Goal: Ask a question: Seek information or help from site administrators or community

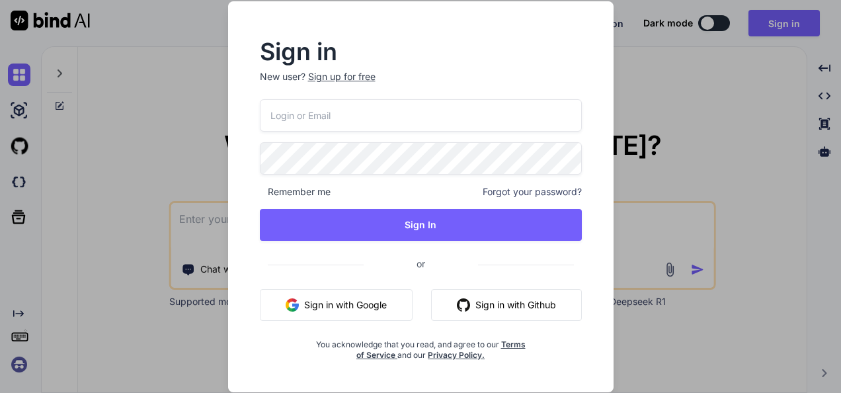
type input "[EMAIL_ADDRESS]"
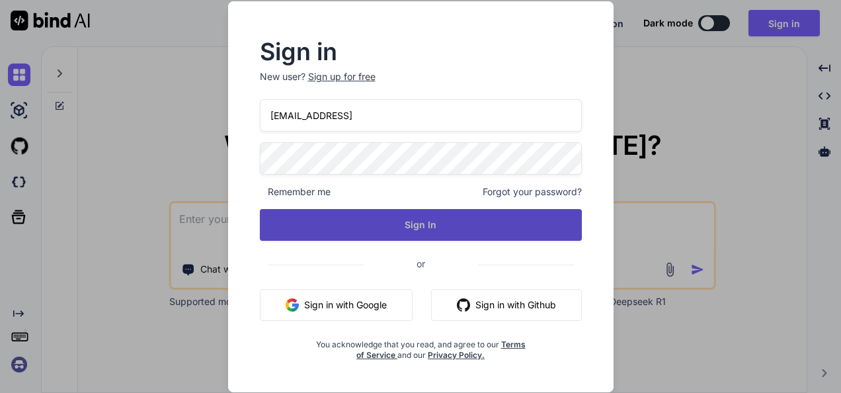
click at [396, 227] on button "Sign In" at bounding box center [421, 225] width 322 height 32
click at [447, 225] on button "Sign In" at bounding box center [421, 225] width 322 height 32
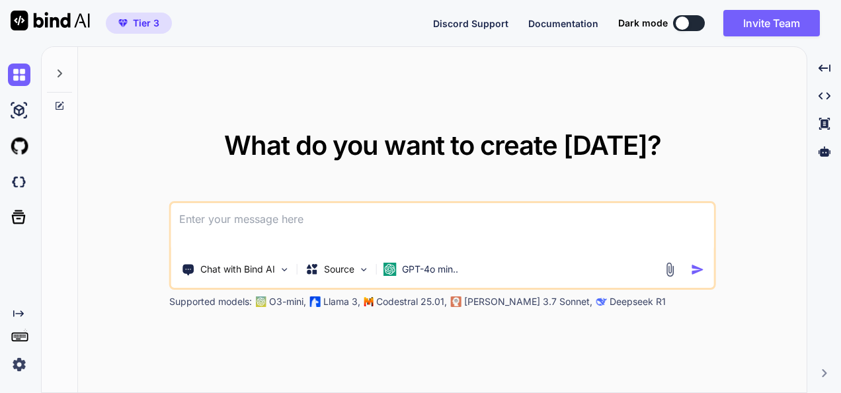
type textarea "x"
click at [401, 224] on textarea at bounding box center [442, 227] width 543 height 49
type textarea "h"
type textarea "x"
type textarea "he"
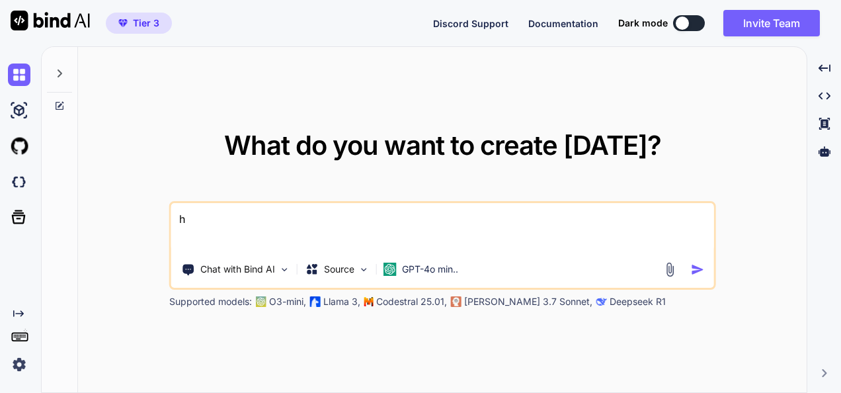
type textarea "x"
type textarea "hel"
type textarea "x"
type textarea "hell"
type textarea "x"
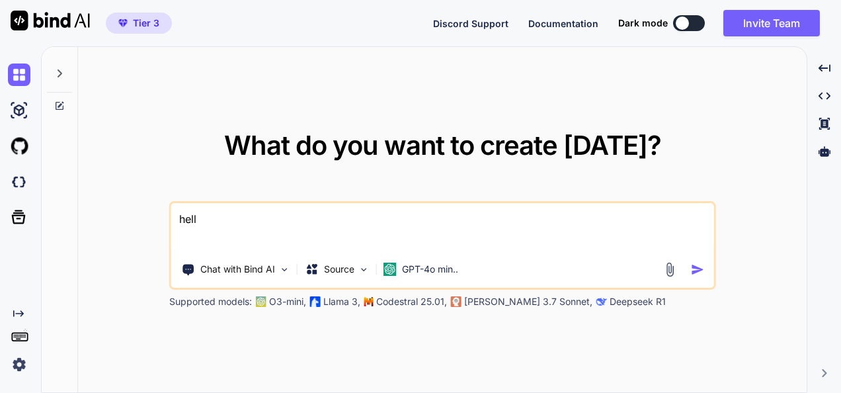
type textarea "hello"
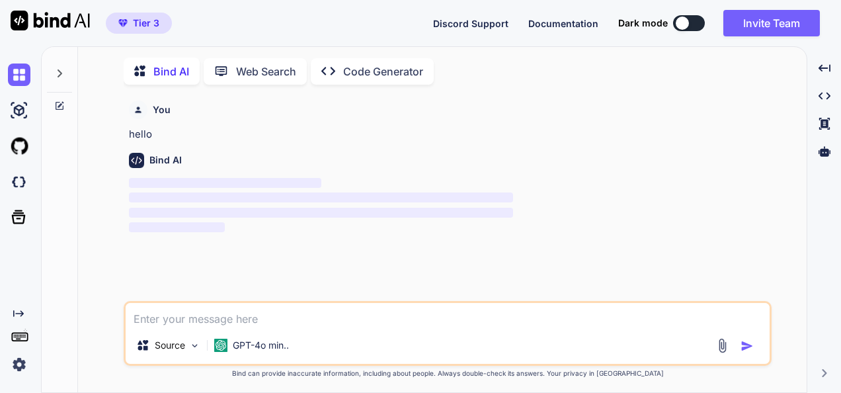
scroll to position [5, 0]
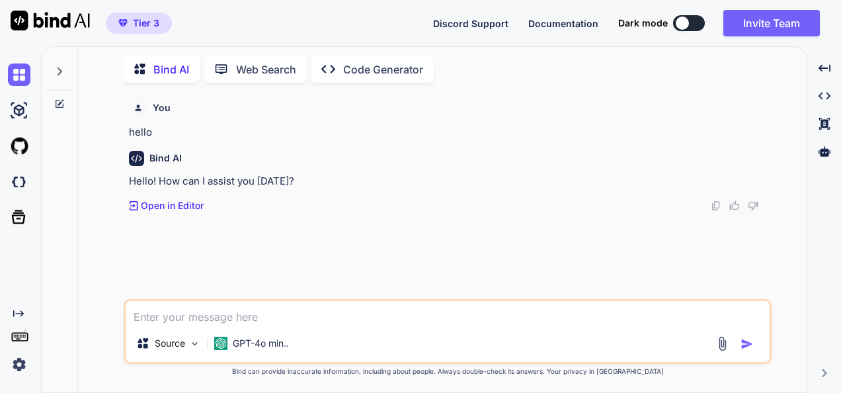
type textarea "x"
type textarea "g"
type textarea "x"
type textarea "ge"
type textarea "x"
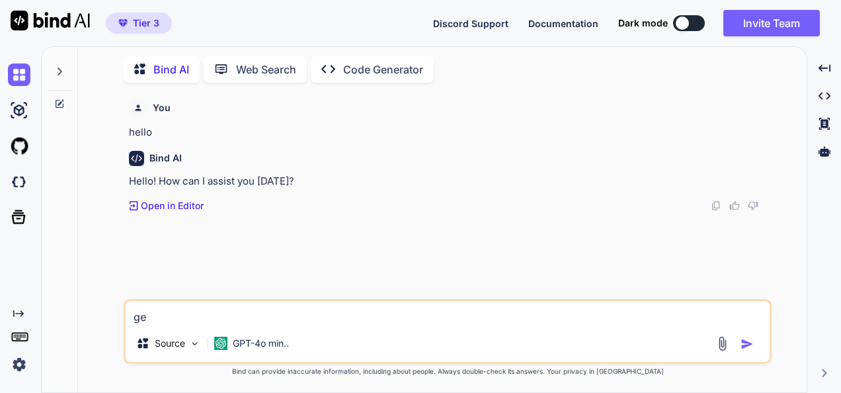
type textarea "gen"
type textarea "x"
type textarea "gene"
type textarea "x"
type textarea "gener"
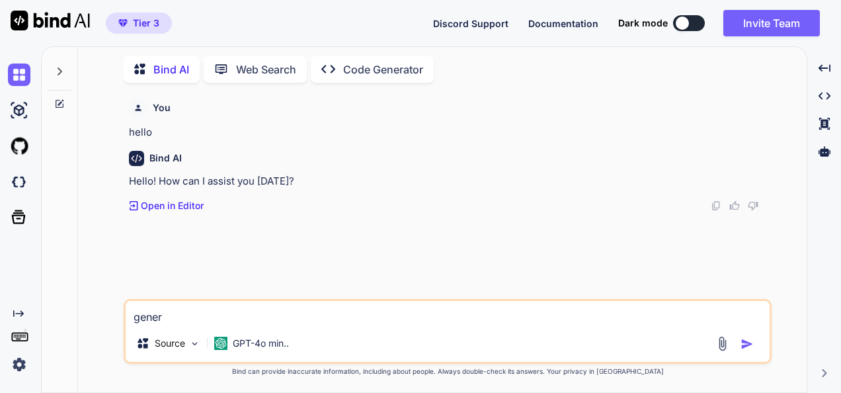
type textarea "x"
type textarea "genera"
type textarea "x"
type textarea "generae"
type textarea "x"
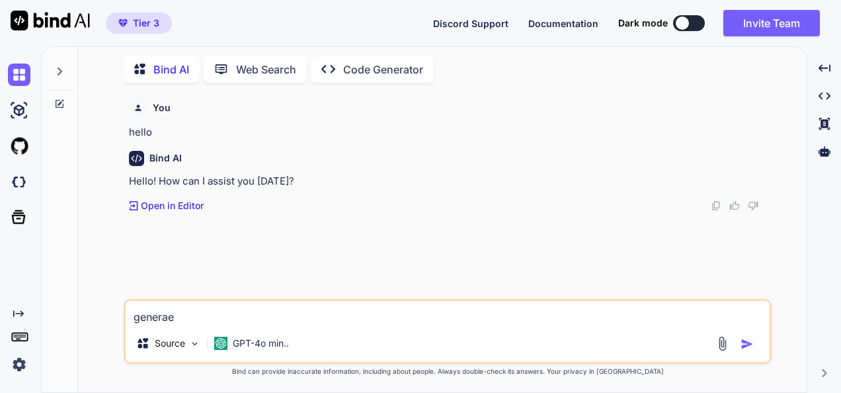
type textarea "genera"
type textarea "x"
type textarea "generat"
type textarea "x"
type textarea "generate"
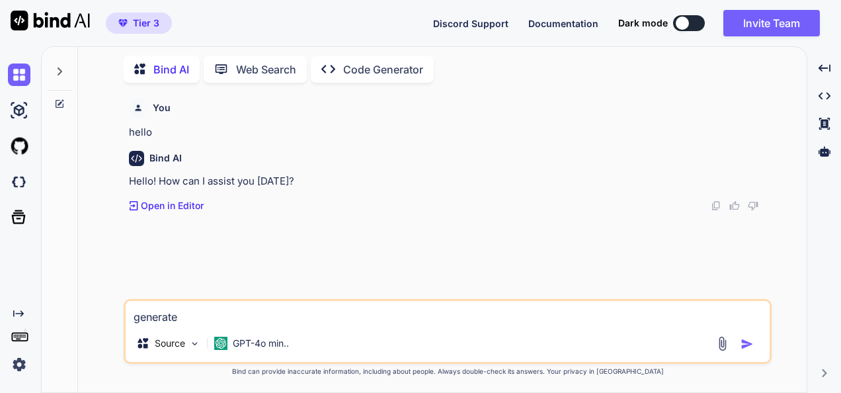
type textarea "x"
type textarea "generate"
type textarea "x"
type textarea "generate a"
type textarea "x"
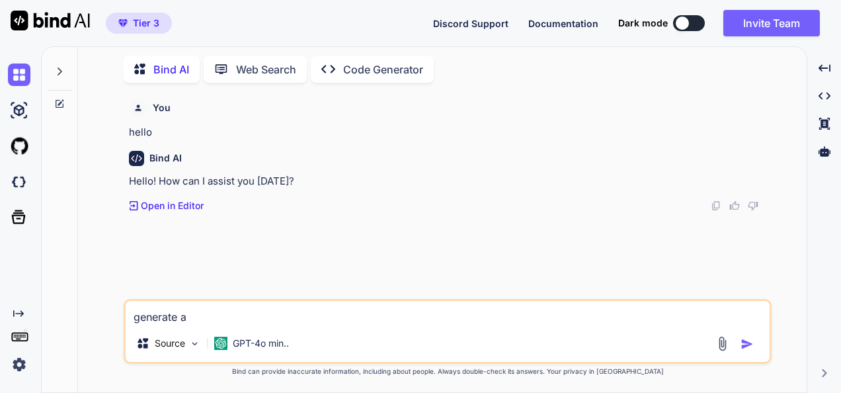
type textarea "generate a"
type textarea "x"
type textarea "generate a c"
type textarea "x"
type textarea "generate a co"
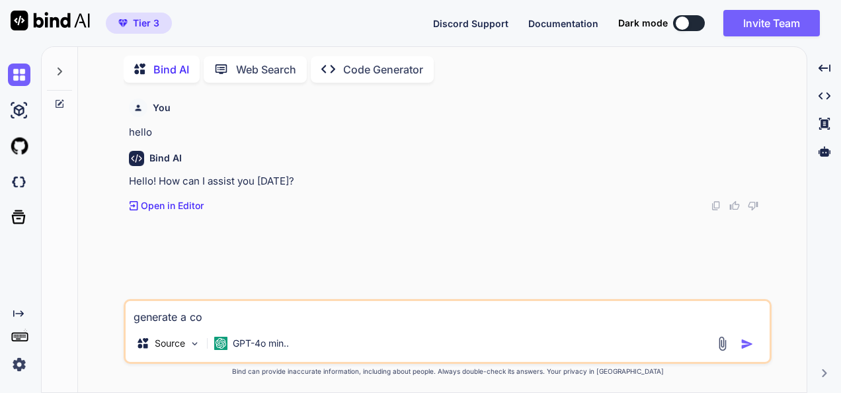
type textarea "x"
type textarea "generate a cod"
type textarea "x"
type textarea "generate a code"
type textarea "x"
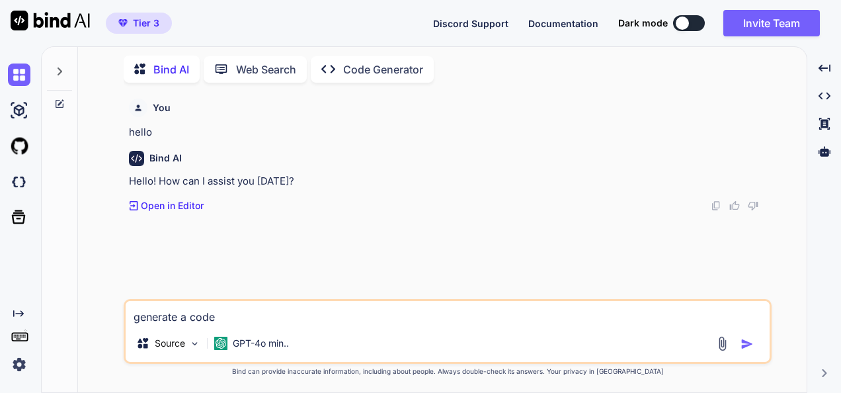
type textarea "generate a code"
type textarea "x"
type textarea "generate a code f"
type textarea "x"
type textarea "generate a code fo"
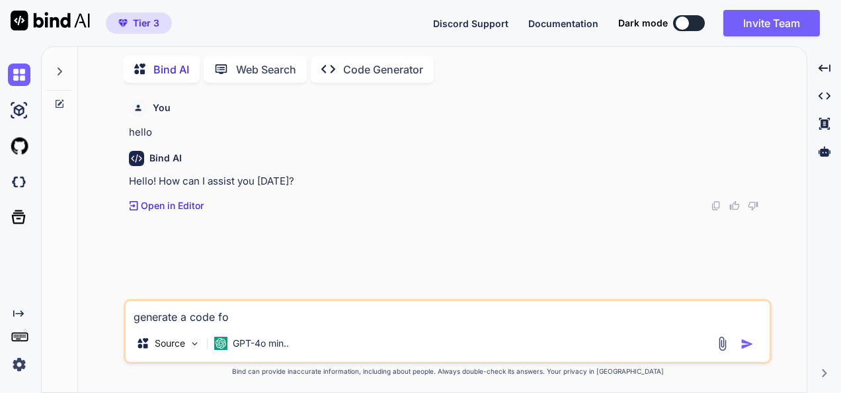
type textarea "x"
type textarea "generate a code for"
type textarea "x"
type textarea "generate a code fo"
type textarea "x"
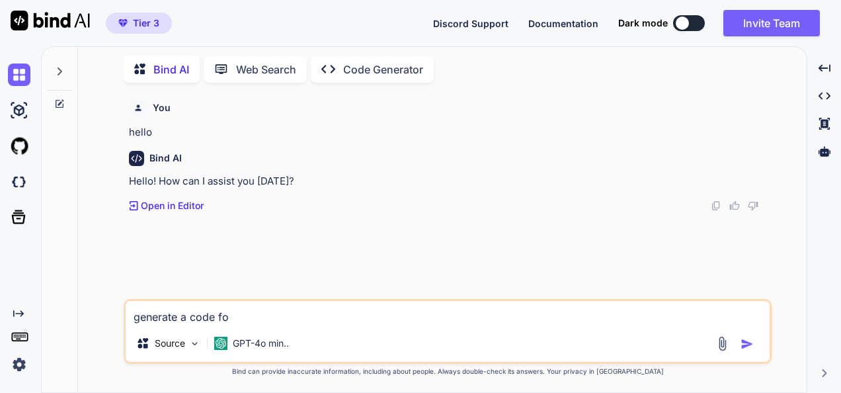
type textarea "generate a code f"
type textarea "x"
type textarea "generate a code"
type textarea "x"
type textarea "generate a code"
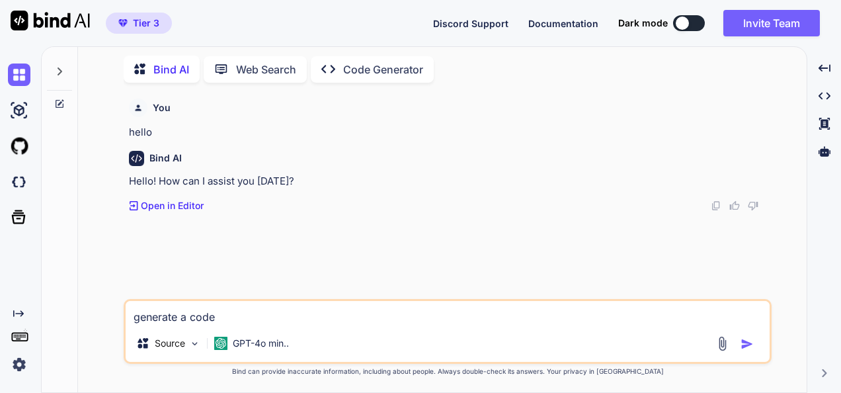
type textarea "x"
type textarea "generate a cod"
type textarea "x"
type textarea "generate a co"
type textarea "x"
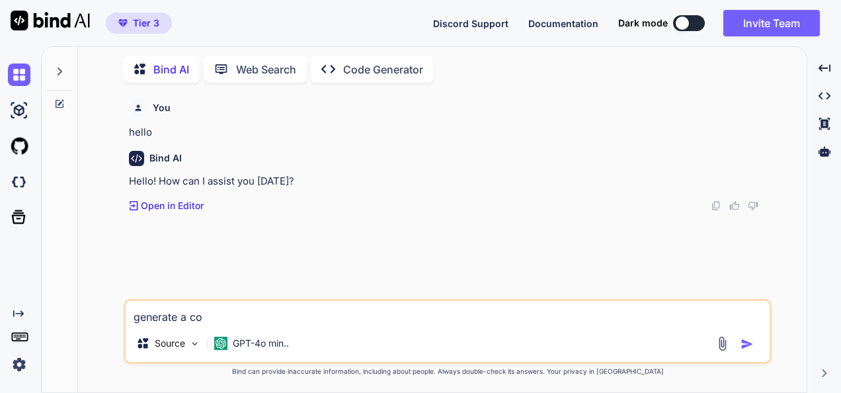
type textarea "generate a c"
type textarea "x"
type textarea "generate a"
type textarea "x"
type textarea "generate a"
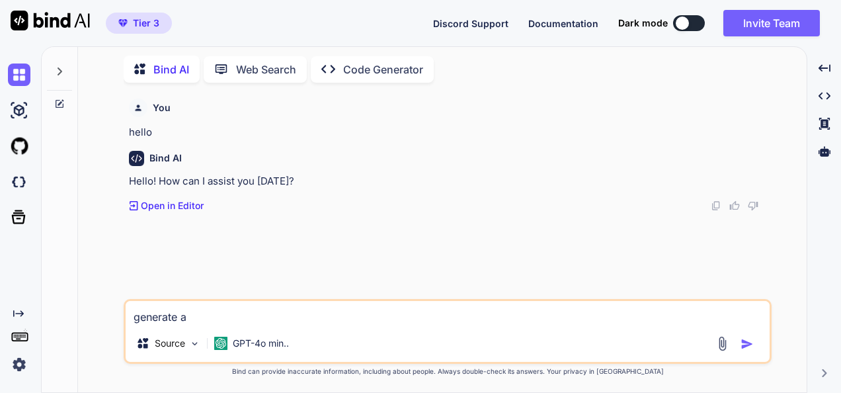
type textarea "x"
type textarea "generate"
type textarea "x"
type textarea "generate"
type textarea "x"
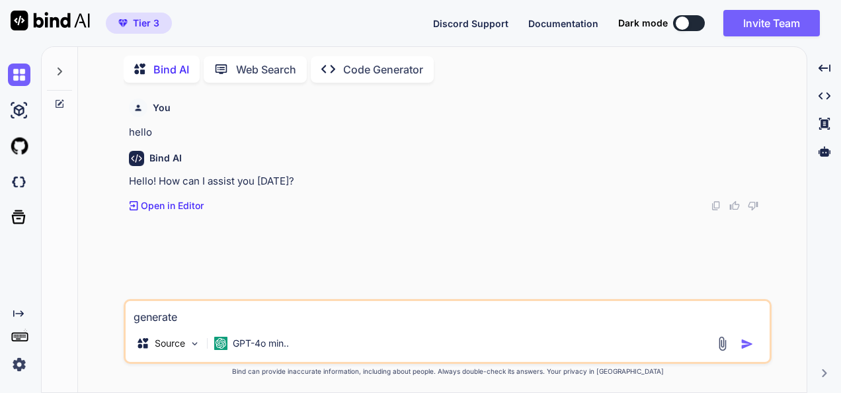
type textarea "generat"
type textarea "x"
type textarea "genera"
type textarea "x"
type textarea "gener"
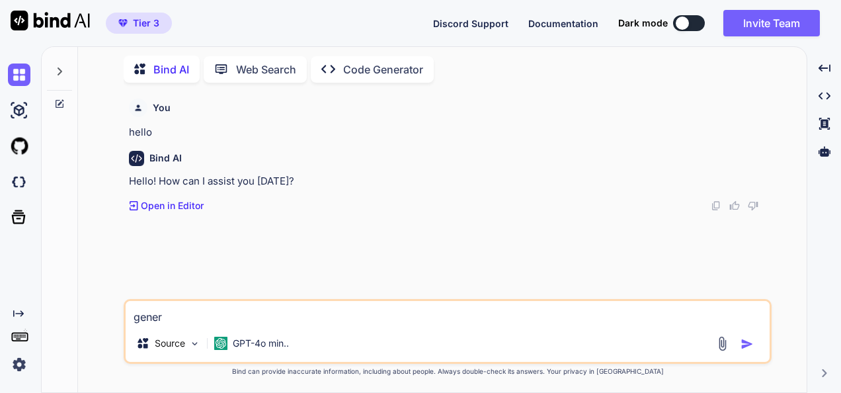
type textarea "x"
type textarea "gene"
type textarea "x"
type textarea "gen"
type textarea "x"
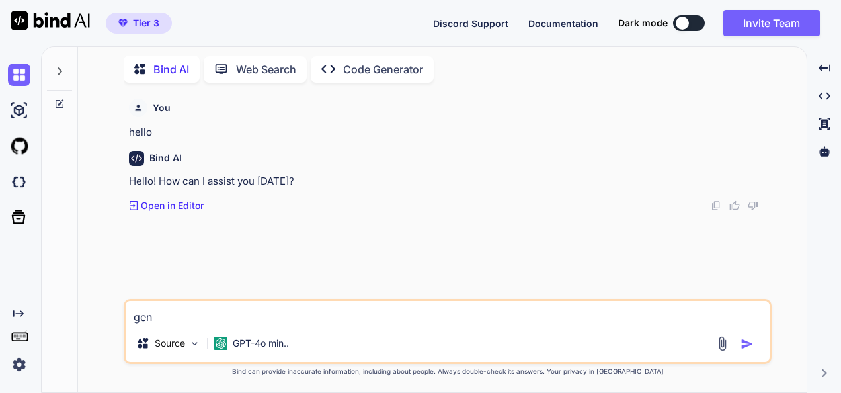
type textarea "ge"
type textarea "x"
type textarea "g"
type textarea "x"
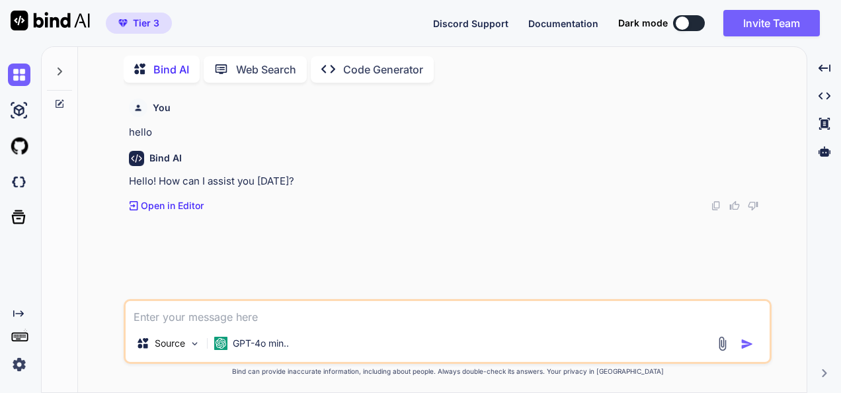
type textarea "w"
type textarea "x"
type textarea "wr"
type textarea "x"
type textarea "wri"
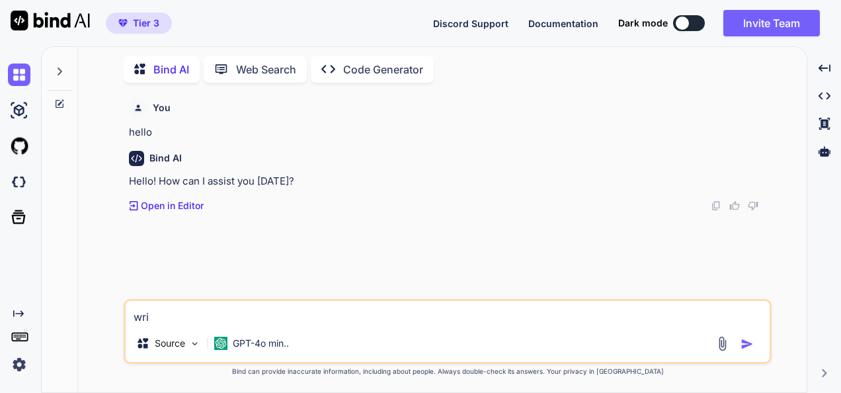
type textarea "x"
type textarea "writ"
type textarea "x"
type textarea "write"
type textarea "x"
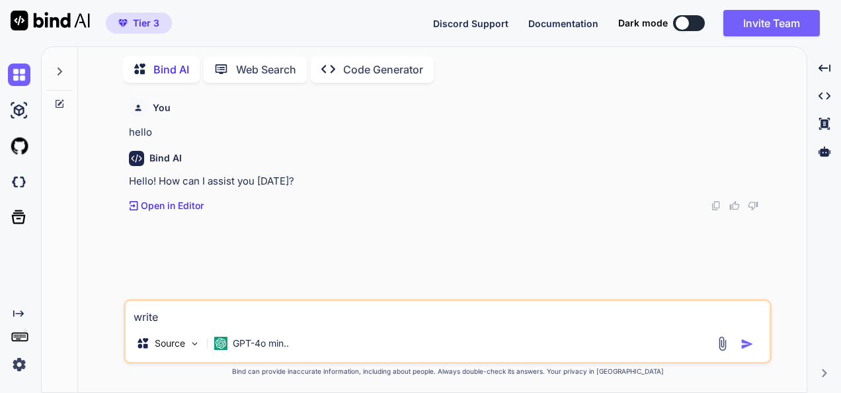
type textarea "write"
type textarea "x"
type textarea "write c"
type textarea "x"
type textarea "write co"
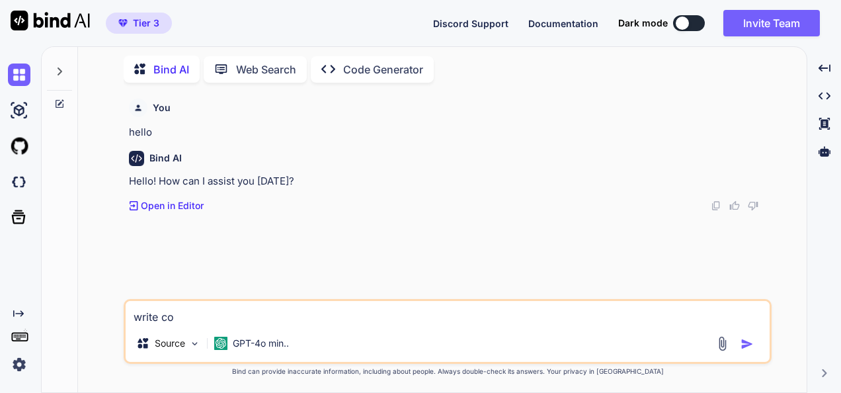
type textarea "x"
type textarea "write cod"
type textarea "x"
type textarea "write code"
type textarea "x"
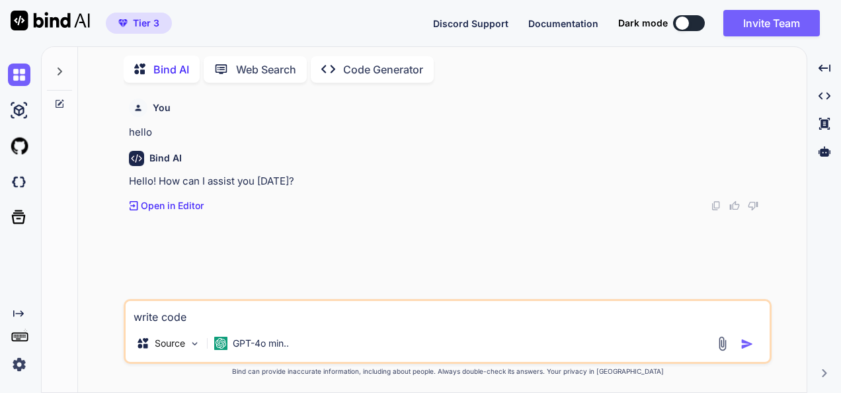
type textarea "write code"
type textarea "x"
type textarea "write code f"
type textarea "x"
type textarea "write code fo"
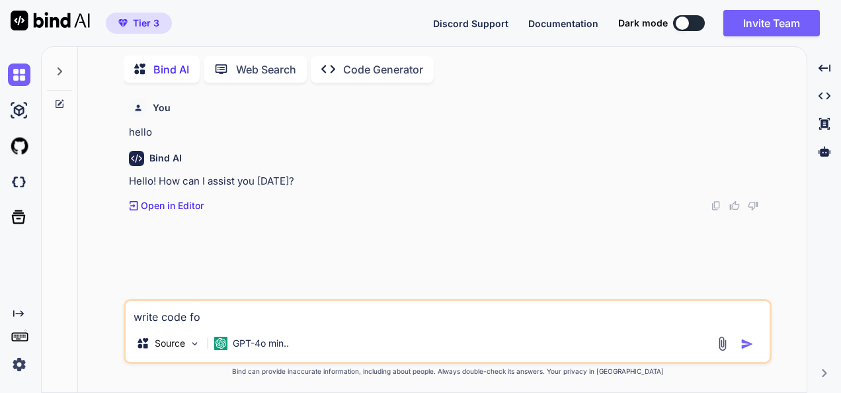
type textarea "x"
type textarea "write code for"
type textarea "x"
type textarea "write code for"
type textarea "x"
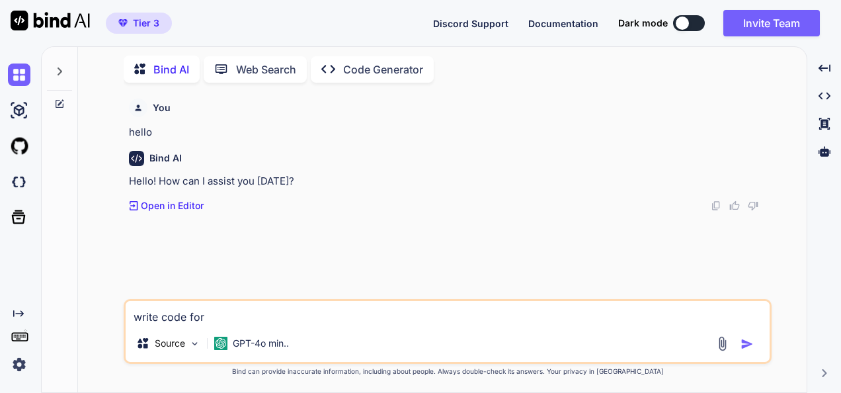
type textarea "write code for u"
type textarea "x"
type textarea "write code for use"
type textarea "x"
type textarea "write code for user"
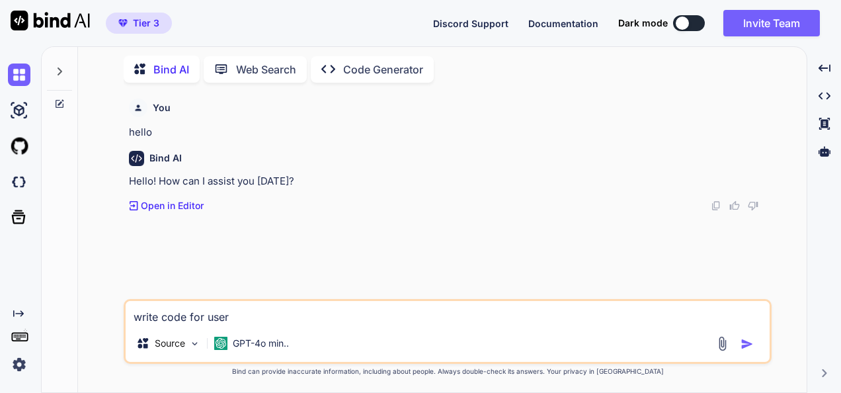
type textarea "x"
type textarea "write code for user"
type textarea "x"
type textarea "write code for user a"
type textarea "x"
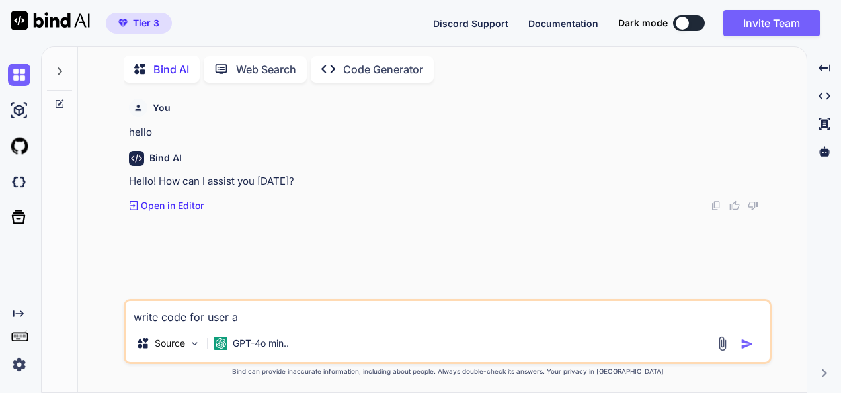
type textarea "write code for user au"
type textarea "x"
type textarea "write code for user aut"
type textarea "x"
type textarea "write code for user auth"
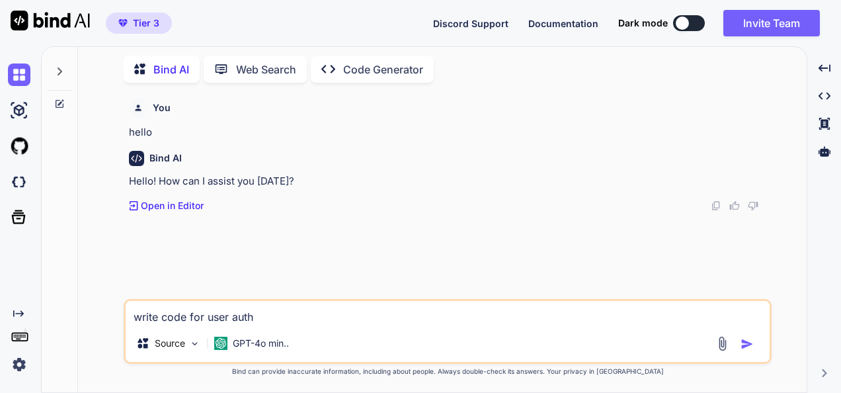
type textarea "x"
type textarea "write code for user authen"
type textarea "x"
type textarea "write code for user authenti"
type textarea "x"
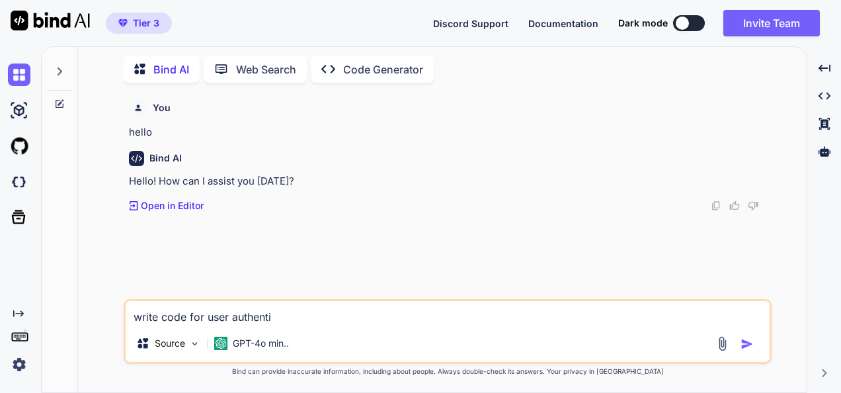
type textarea "write code for user authentic"
type textarea "x"
type textarea "write code for user authentica"
type textarea "x"
type textarea "write code for user authenticat"
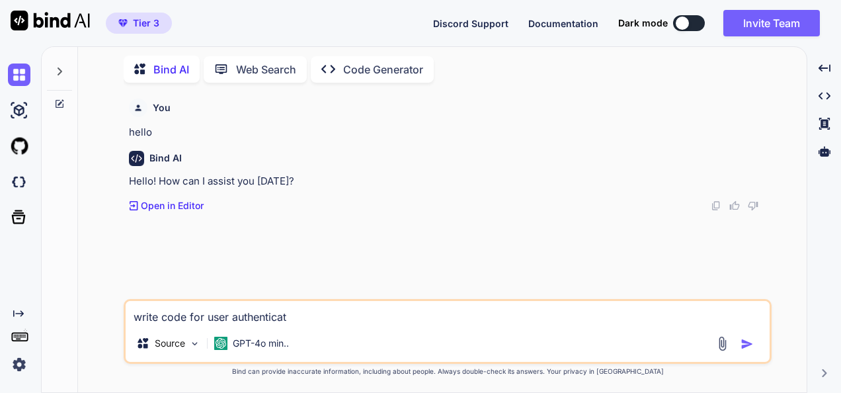
type textarea "x"
type textarea "write code for user authenticati"
type textarea "x"
type textarea "write code for user authenticatio"
type textarea "x"
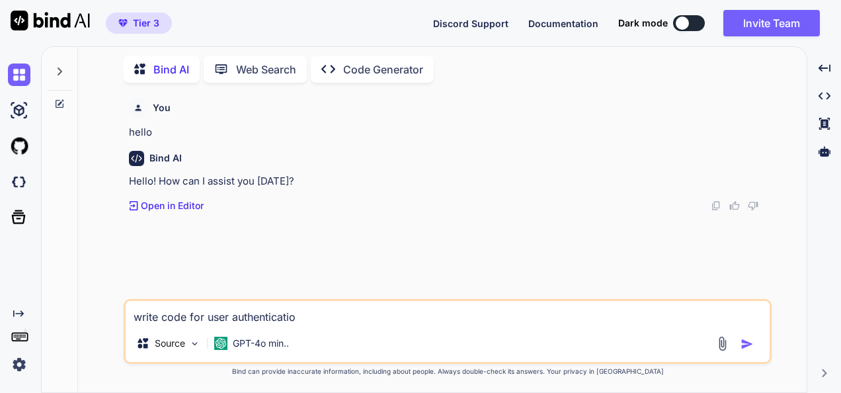
type textarea "write code for user authentication"
type textarea "x"
type textarea "write code for user authentication"
type textarea "x"
type textarea "write code for user authentication"
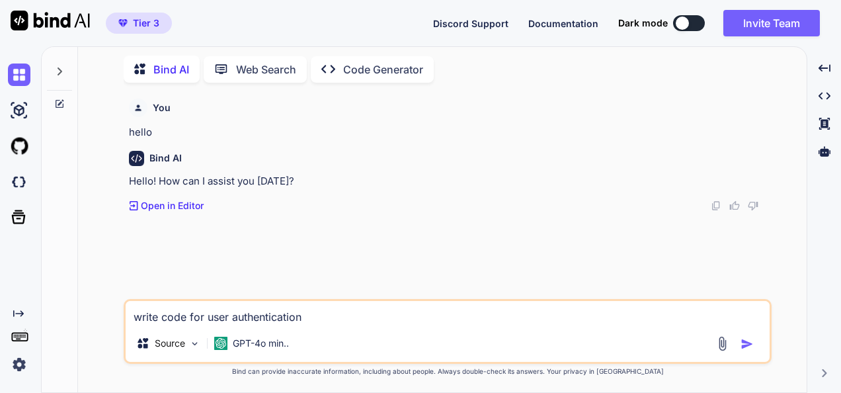
type textarea "x"
type textarea "write code for user authentication ap"
type textarea "x"
type textarea "write code for user authentication api"
type textarea "x"
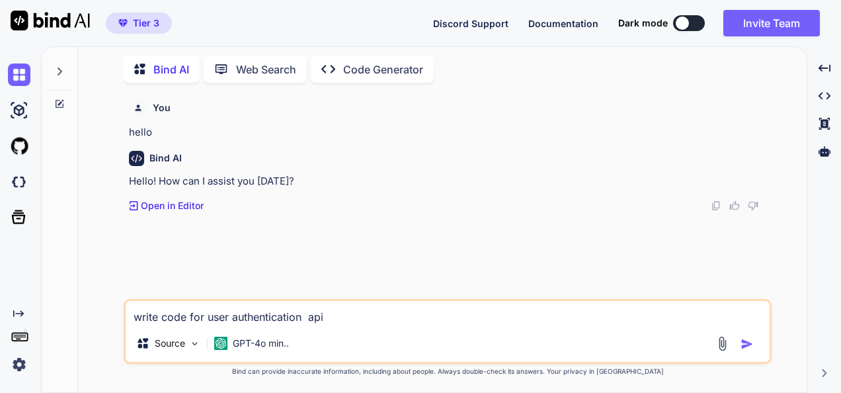
type textarea "write code for user authentication api/"
type textarea "x"
type textarea "write code for user authentication api/u"
type textarea "x"
type textarea "write code for user authentication api/us"
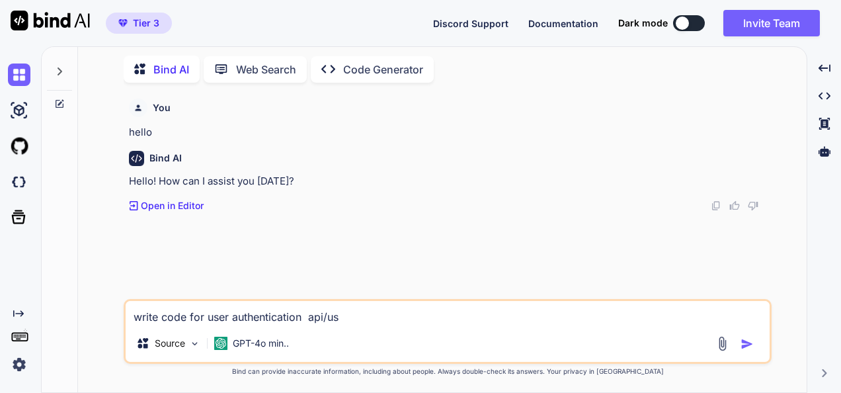
type textarea "x"
type textarea "write code for user authentication api/use"
type textarea "x"
type textarea "write code for user authentication api/user"
type textarea "x"
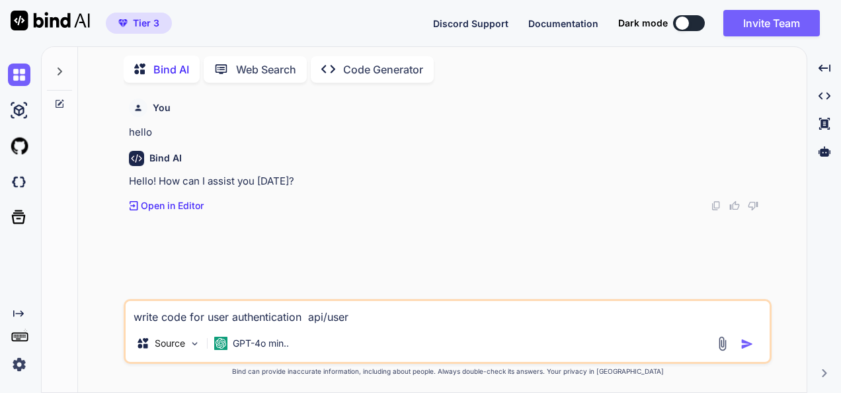
type textarea "write code for user authentication api/user."
type textarea "x"
type textarea "write code for user authentication api/user.l"
type textarea "x"
type textarea "write code for user authentication api/user.lo"
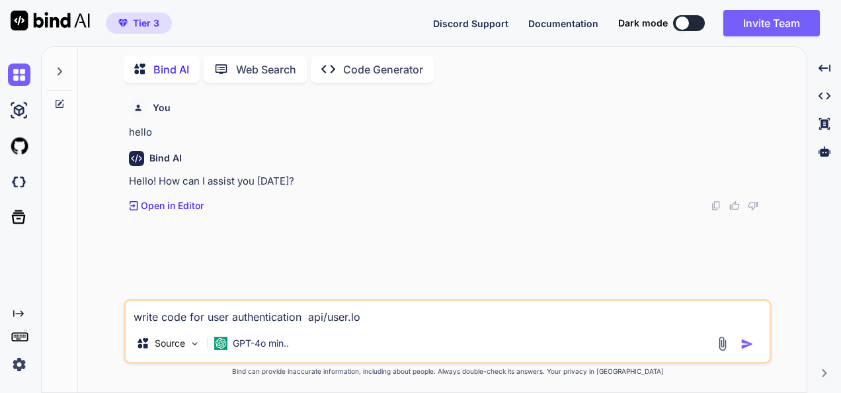
type textarea "x"
type textarea "write code for user authentication api/user.log"
type textarea "x"
type textarea "write code for user authentication api/user.logi"
type textarea "x"
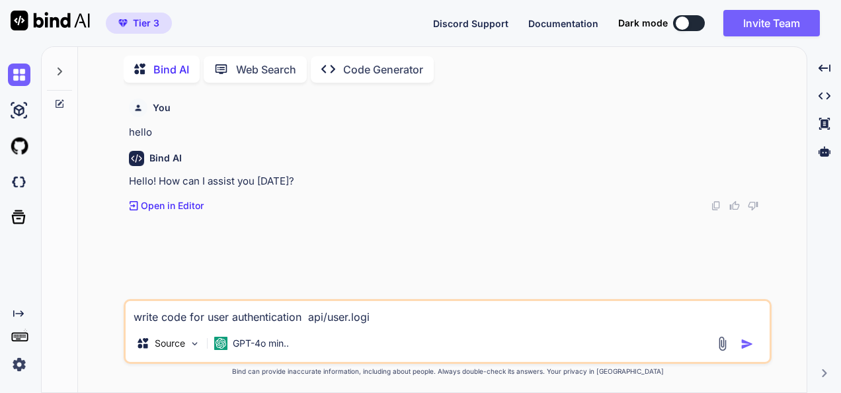
type textarea "write code for user authentication api/user.login"
click at [305, 317] on textarea "write code for user authentication api/user.login" at bounding box center [448, 313] width 644 height 24
type textarea "x"
type textarea "write code for user authentication i api/user.login"
type textarea "x"
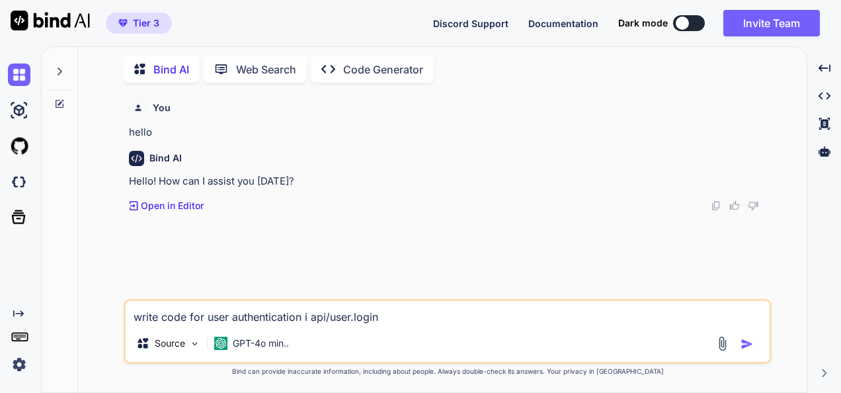
type textarea "write code for user authentication in api/user.login"
type textarea "x"
type textarea "write code for user authentication in api/user.login"
type textarea "x"
type textarea "write code for user authentication in s api/user.login"
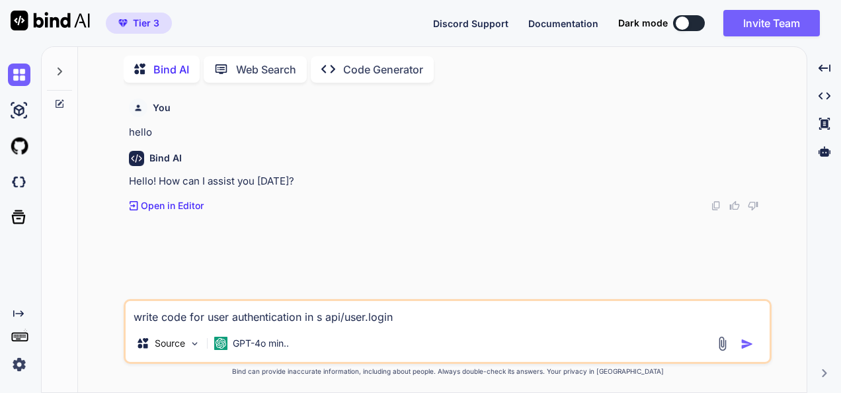
type textarea "x"
type textarea "write code for user authentication in sp api/user.login"
type textarea "x"
type textarea "write code for user authentication in spr api/user.login"
type textarea "x"
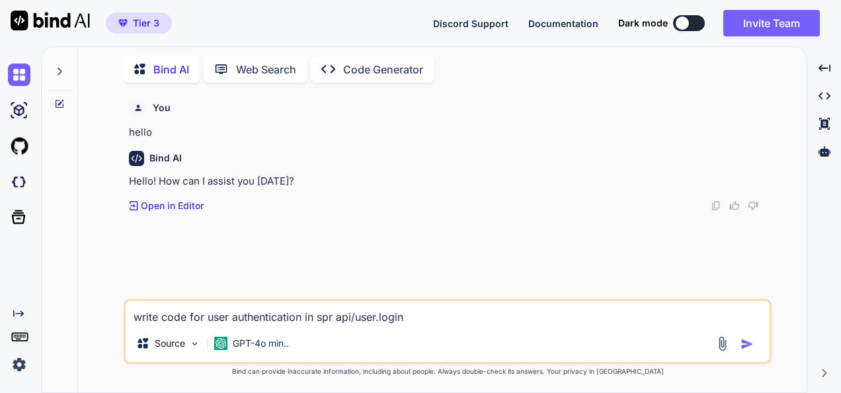
type textarea "write code for user authentication in spri api/user.login"
type textarea "x"
type textarea "write code for user authentication in sprin api/user.login"
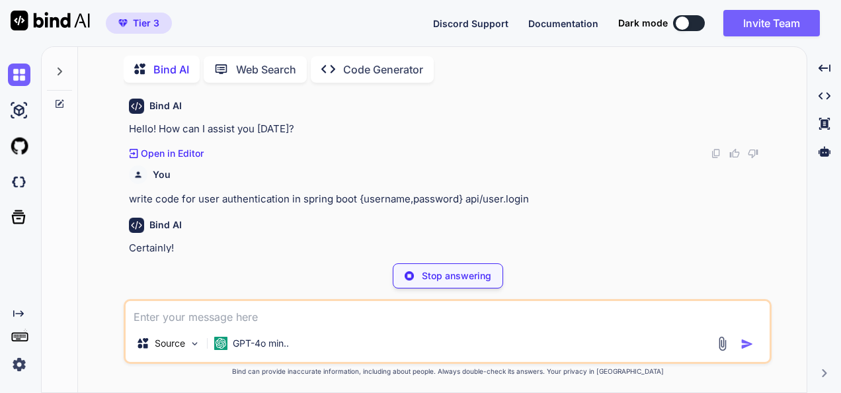
scroll to position [52, 0]
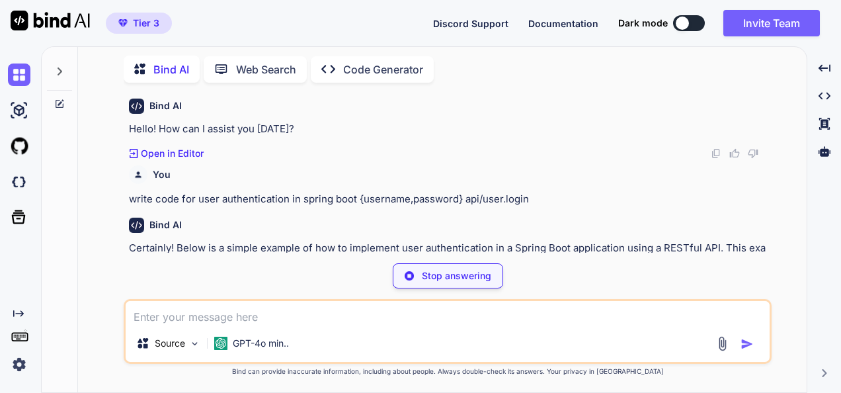
click at [332, 216] on div "Bind AI Certainly! Below is a simple example of how to implement user authentic…" at bounding box center [449, 357] width 640 height 300
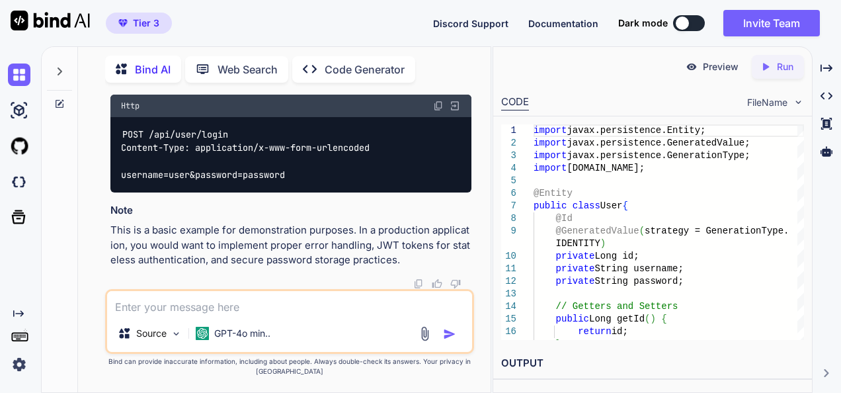
scroll to position [2539, 0]
